Goal: Check status: Check status

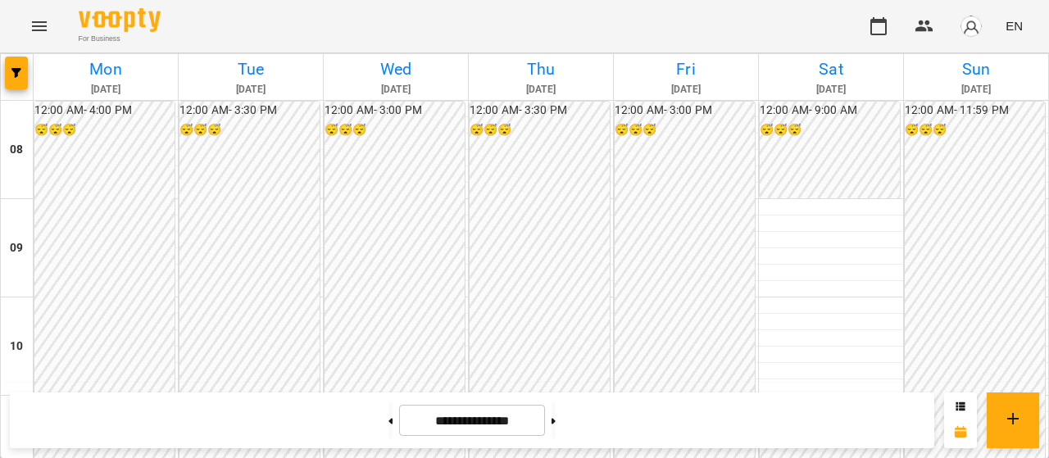
scroll to position [774, 0]
click at [869, 32] on icon "button" at bounding box center [879, 26] width 20 height 20
click at [886, 27] on icon "button" at bounding box center [878, 26] width 16 height 18
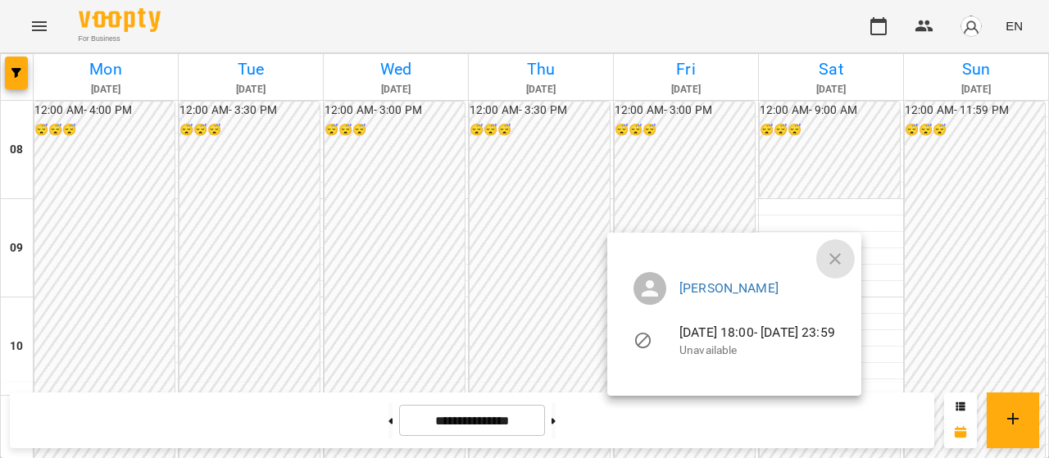
click at [845, 252] on icon "button" at bounding box center [835, 259] width 20 height 20
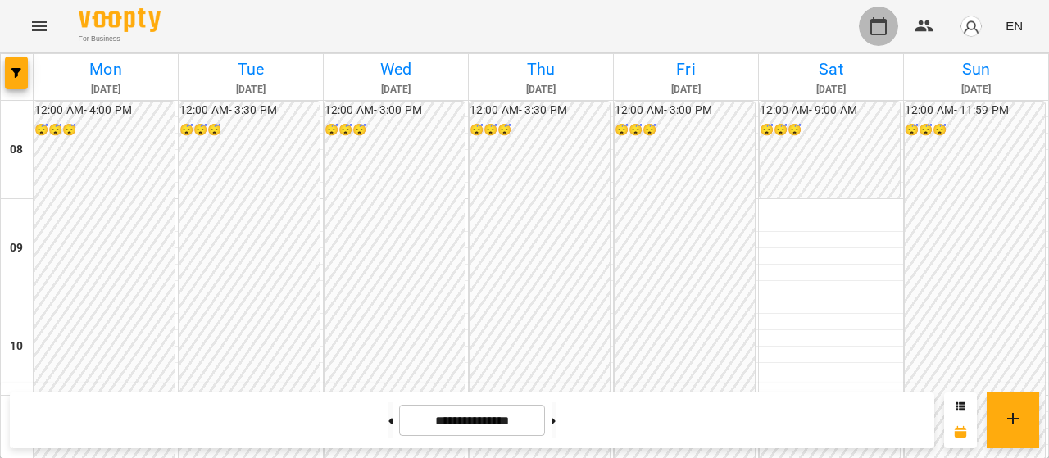
click at [870, 25] on icon "button" at bounding box center [879, 26] width 20 height 20
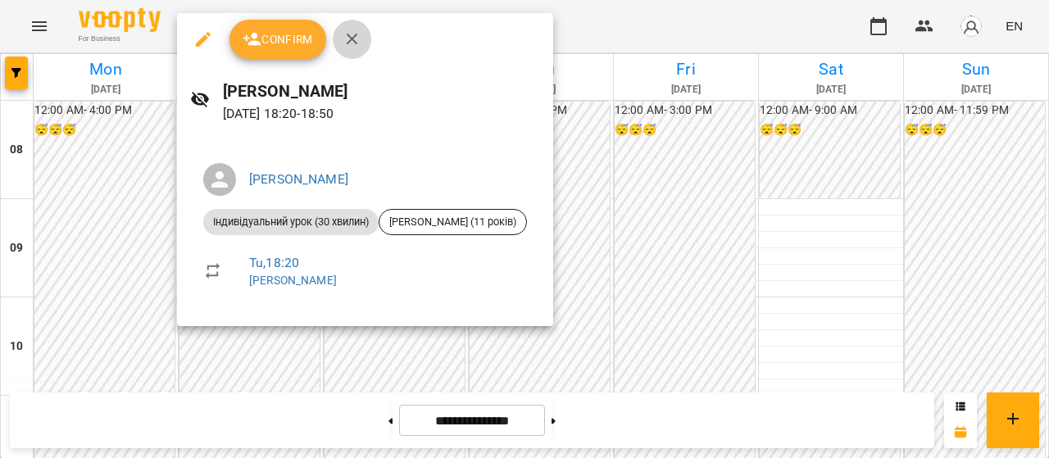
click at [364, 25] on button "button" at bounding box center [352, 39] width 39 height 39
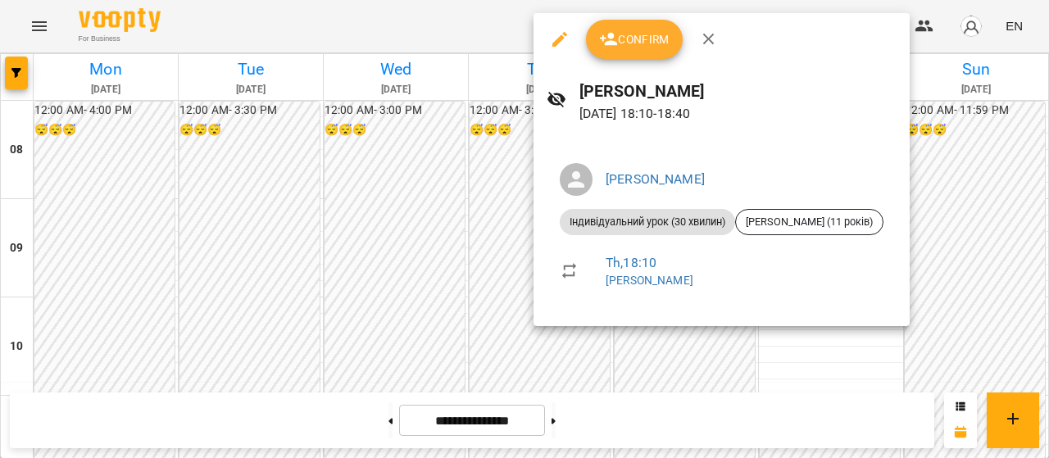
click at [711, 45] on icon "button" at bounding box center [709, 40] width 20 height 20
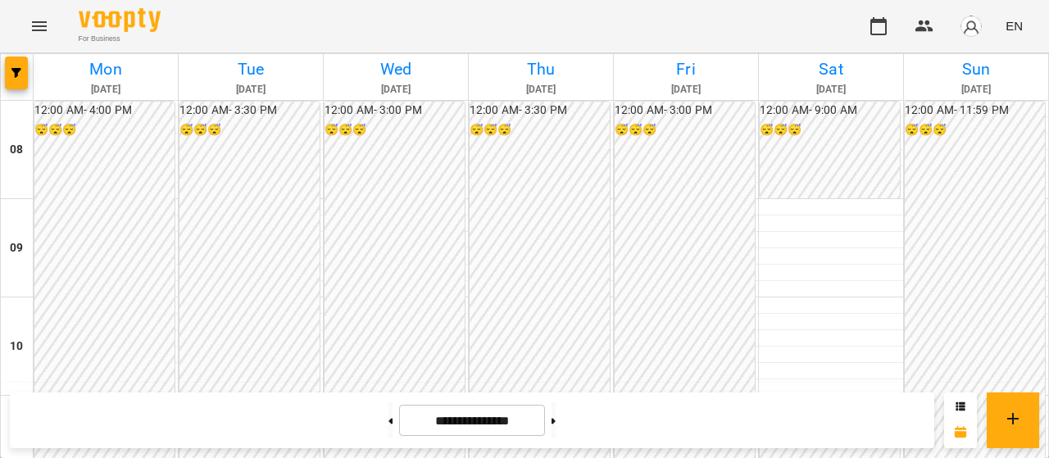
scroll to position [910, 0]
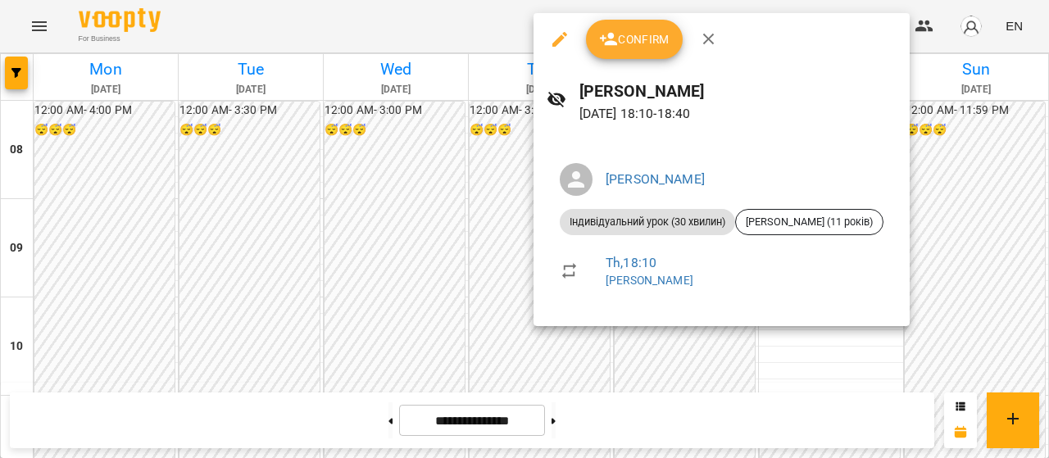
click at [720, 39] on button "button" at bounding box center [708, 39] width 39 height 39
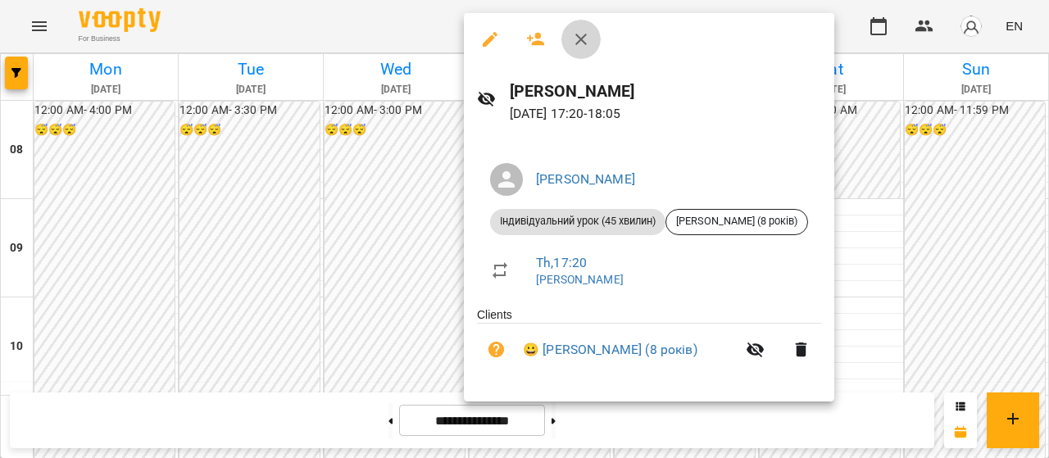
click at [586, 40] on icon "button" at bounding box center [581, 40] width 20 height 20
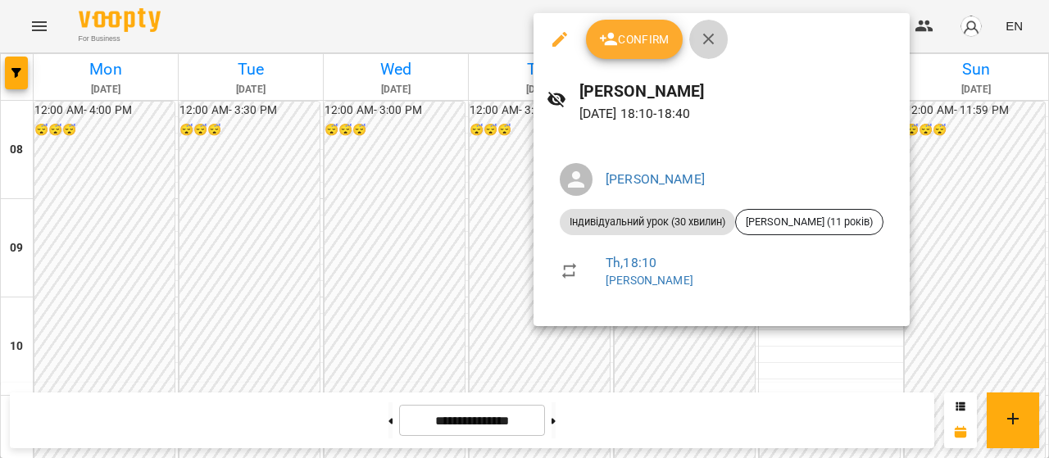
click at [715, 45] on icon "button" at bounding box center [709, 40] width 20 height 20
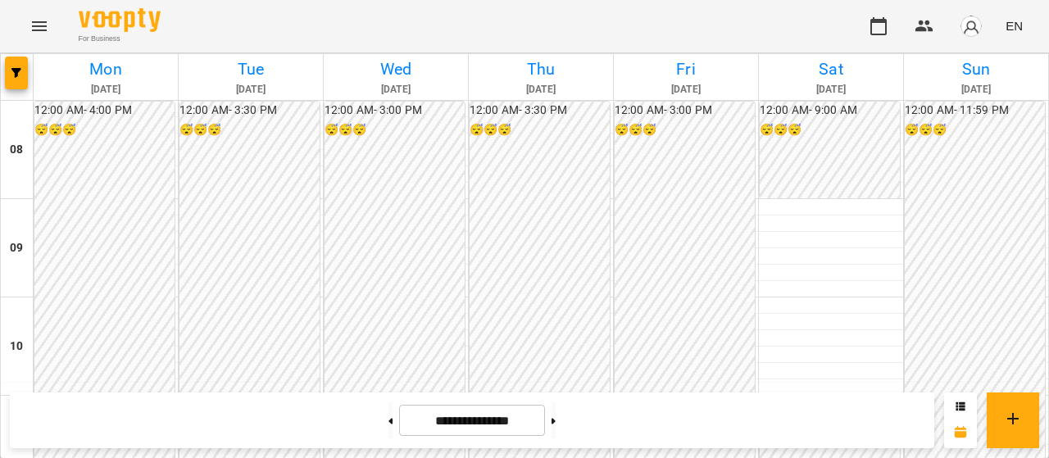
scroll to position [892, 0]
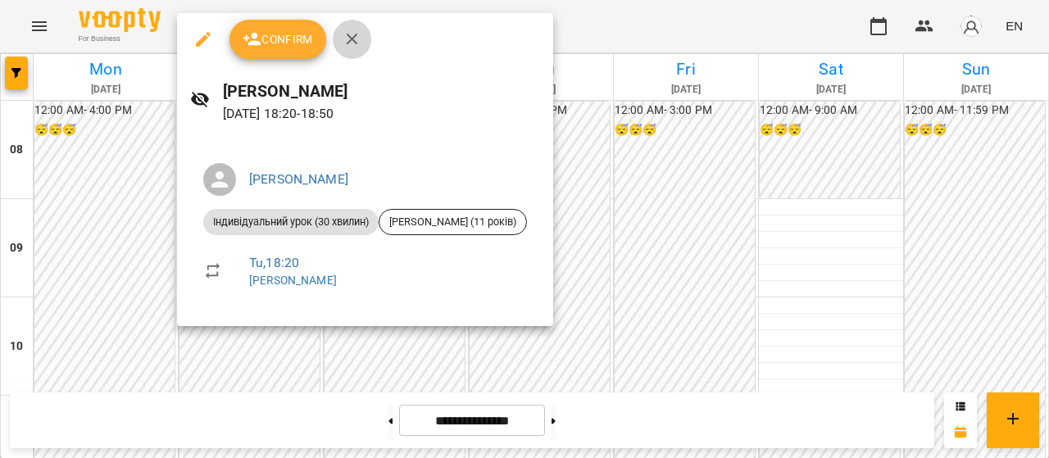
click at [356, 45] on icon "button" at bounding box center [353, 40] width 20 height 20
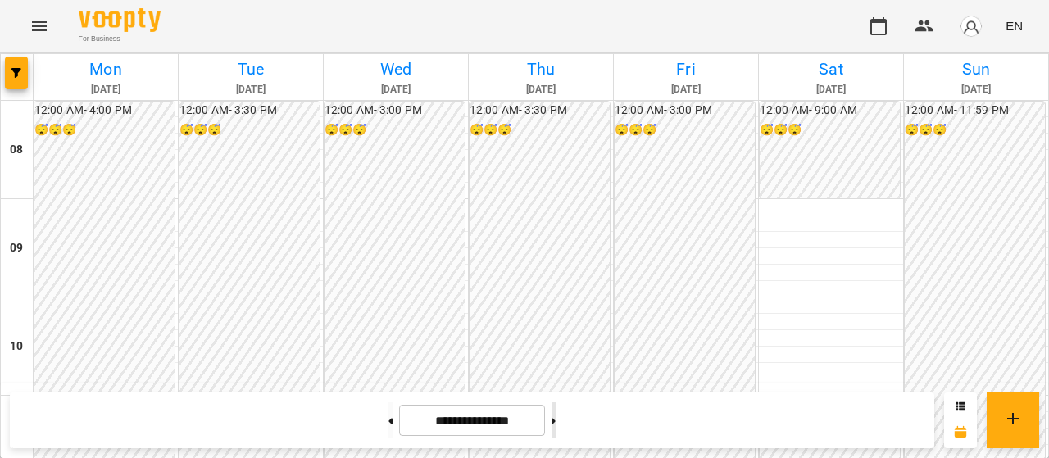
click at [556, 414] on button at bounding box center [554, 420] width 4 height 36
type input "**********"
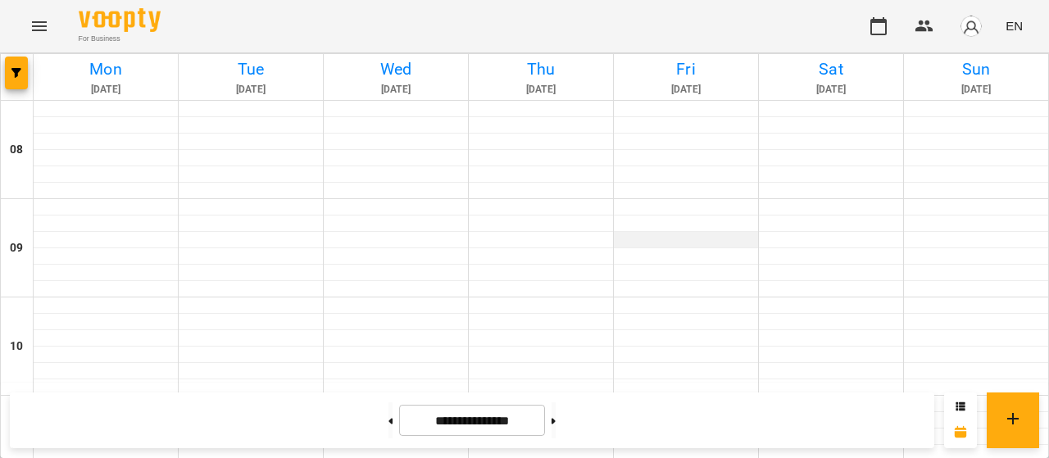
scroll to position [0, 0]
click at [875, 15] on button "button" at bounding box center [878, 26] width 39 height 39
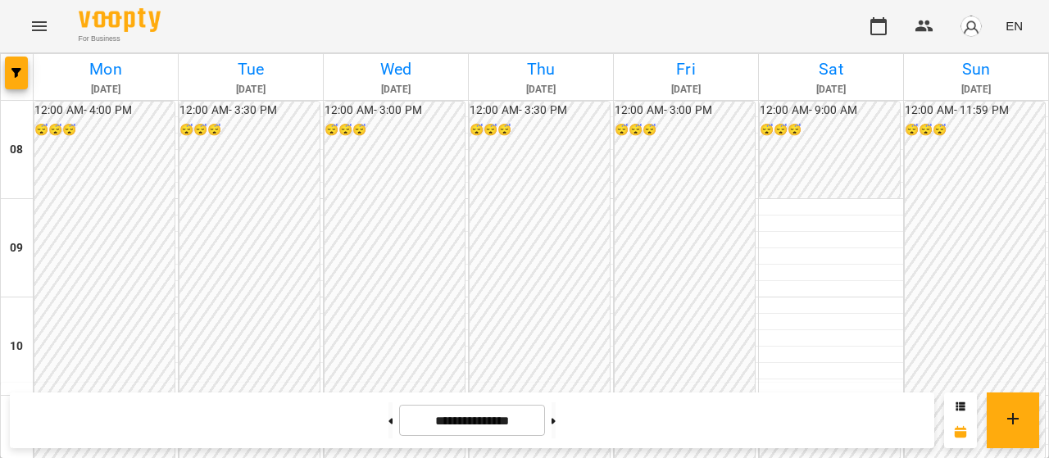
scroll to position [792, 0]
click at [388, 421] on button at bounding box center [390, 420] width 4 height 36
type input "**********"
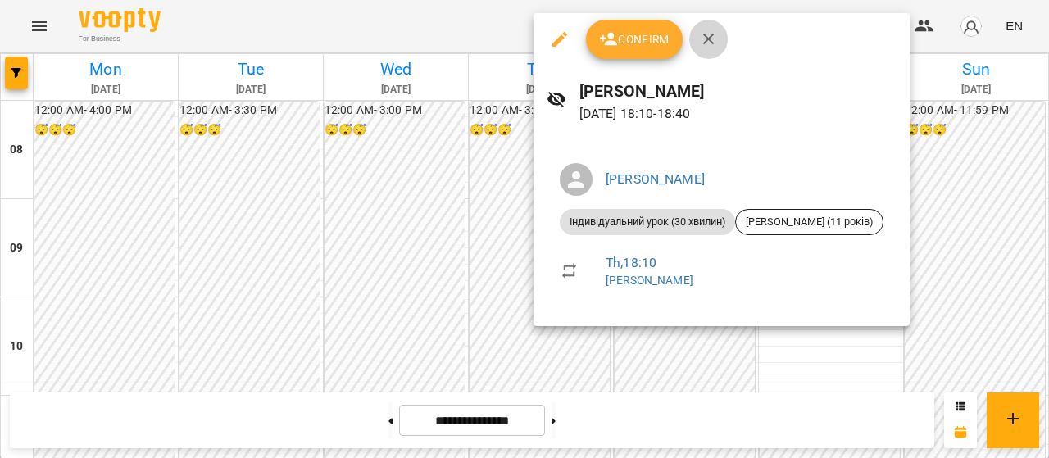
click at [708, 43] on icon "button" at bounding box center [709, 40] width 20 height 20
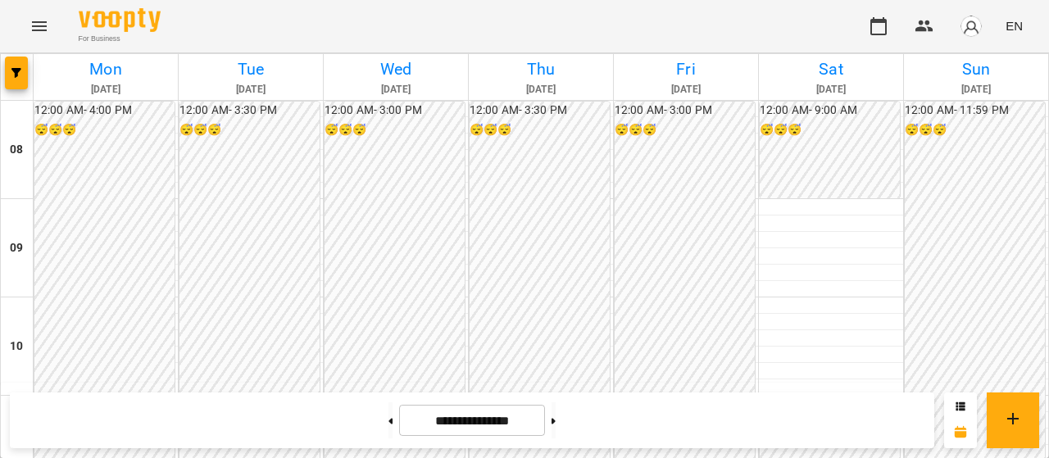
scroll to position [784, 0]
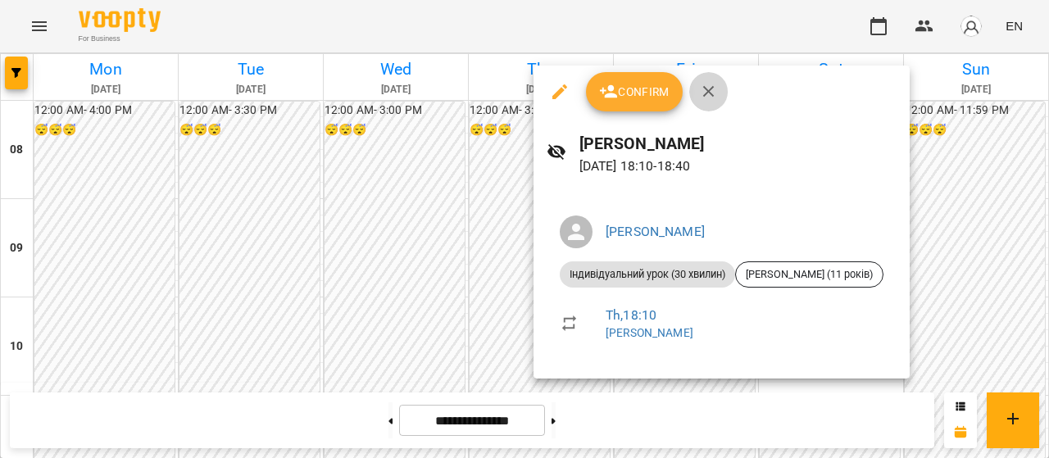
click at [707, 85] on icon "button" at bounding box center [709, 92] width 20 height 20
